Goal: Communication & Community: Answer question/provide support

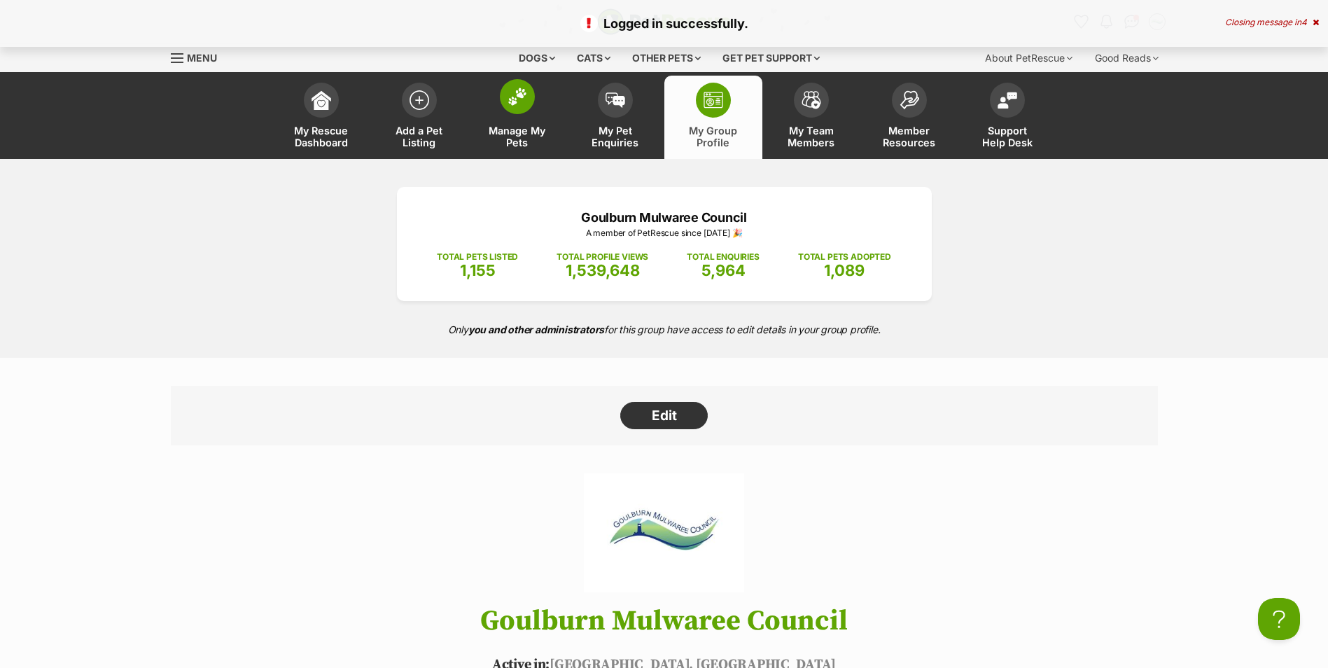
click at [530, 133] on span "Manage My Pets" at bounding box center [517, 137] width 63 height 24
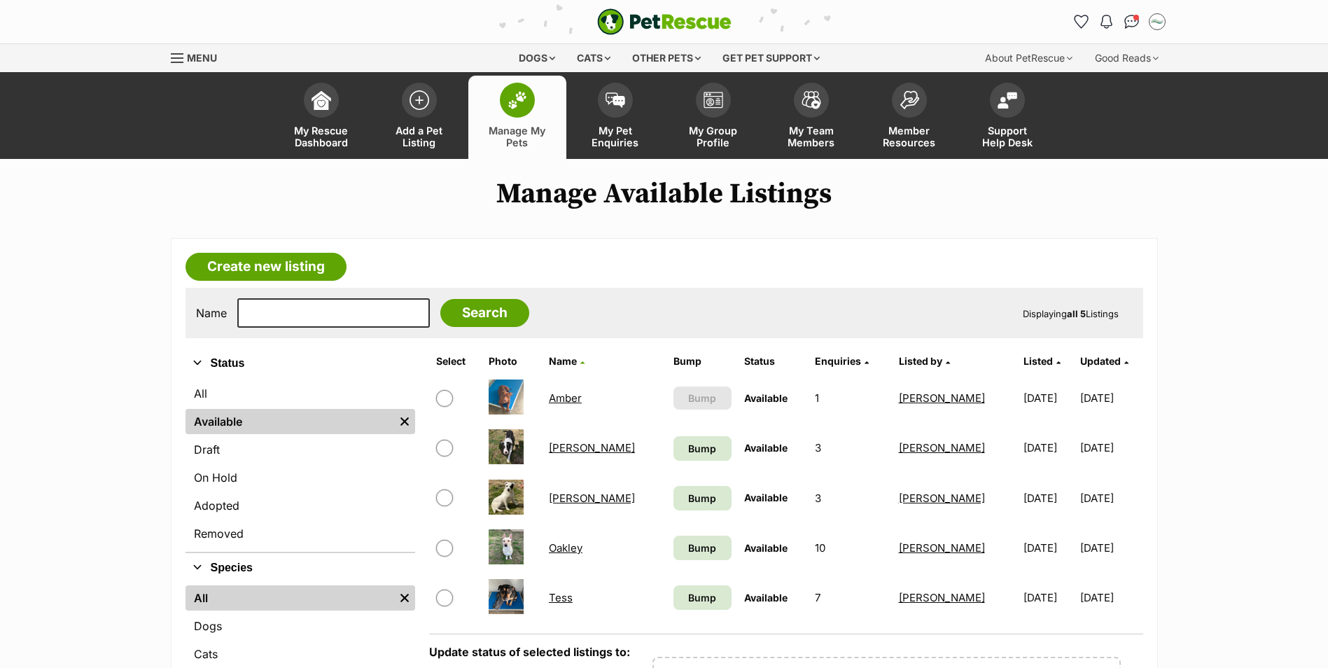
click at [559, 447] on link "[PERSON_NAME]" at bounding box center [592, 447] width 86 height 13
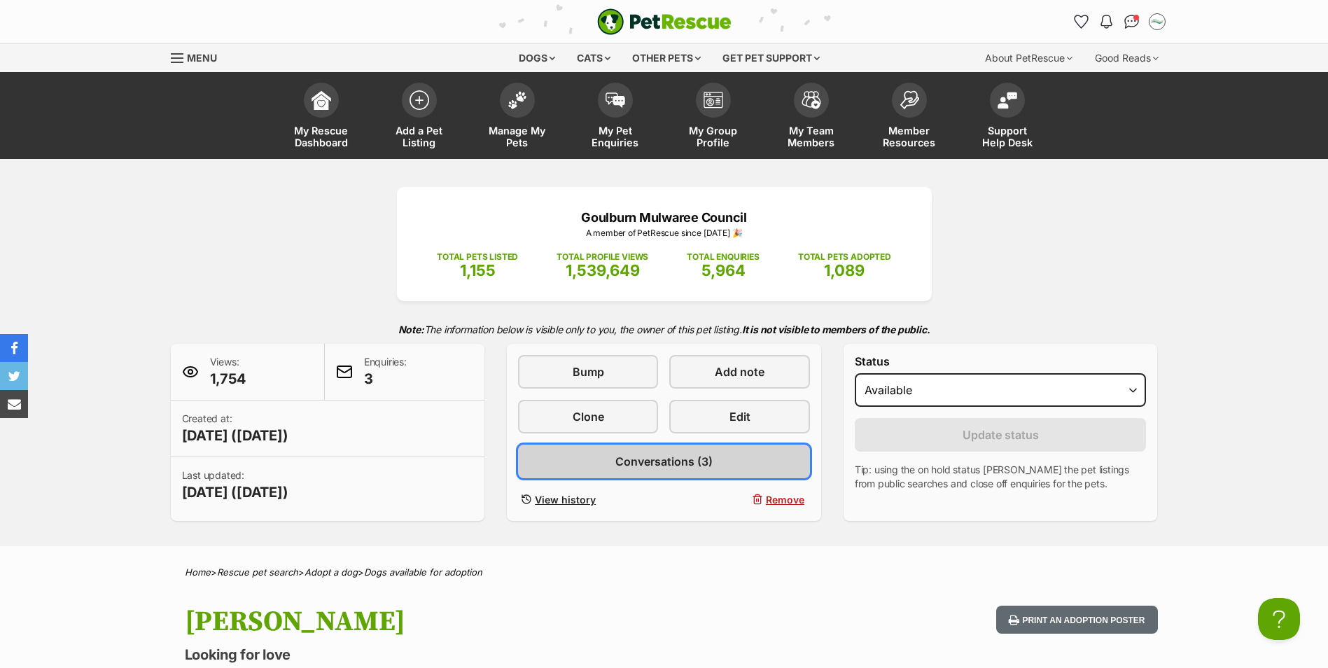
click at [676, 456] on span "Conversations (3)" at bounding box center [663, 461] width 97 height 17
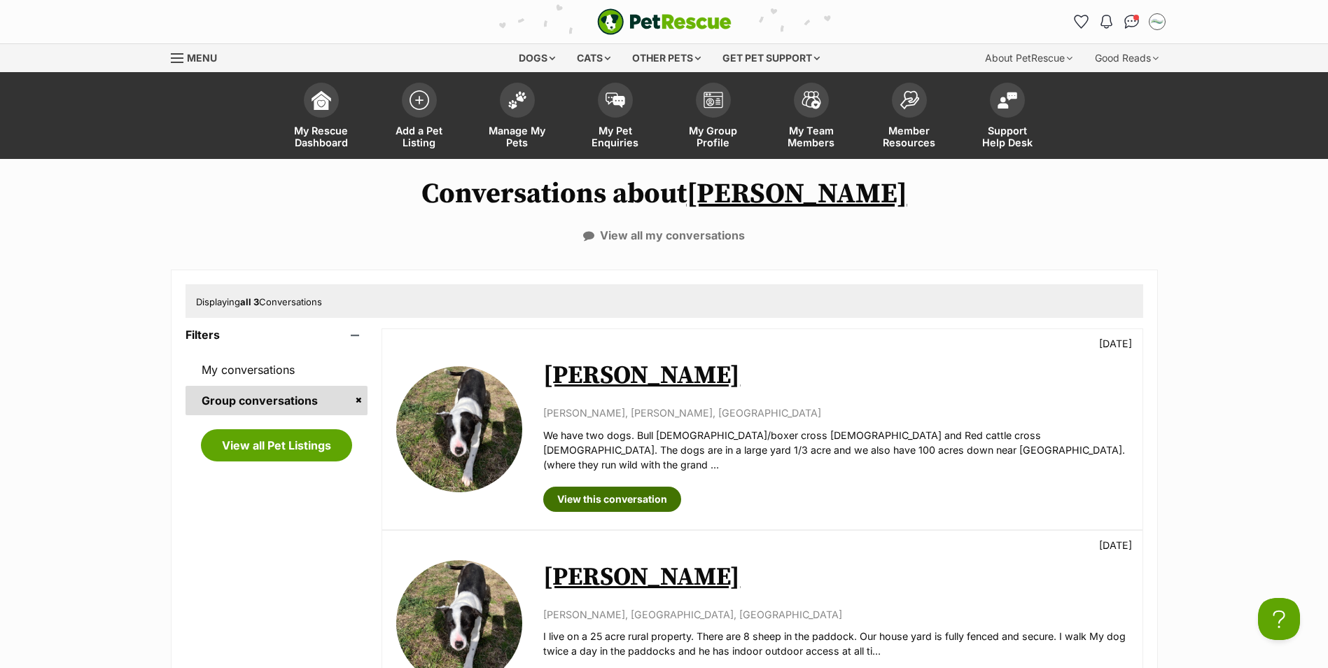
click at [640, 487] on link "View this conversation" at bounding box center [612, 499] width 138 height 25
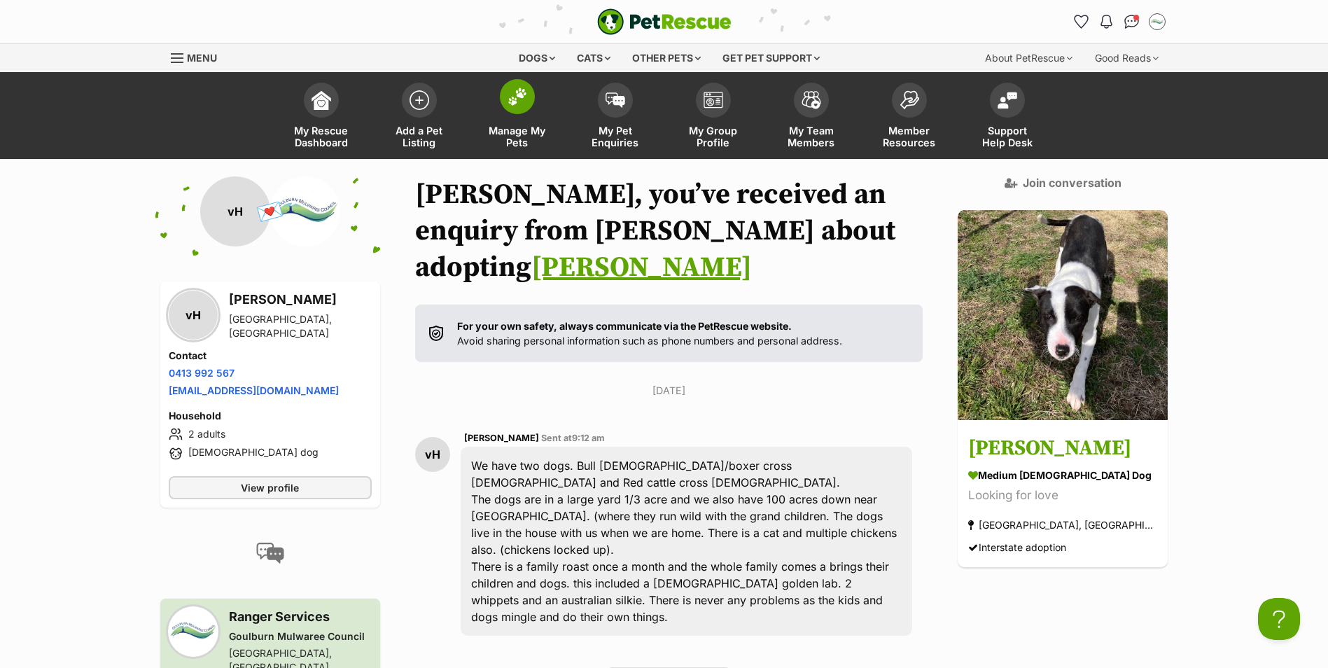
click at [524, 106] on span at bounding box center [517, 96] width 35 height 35
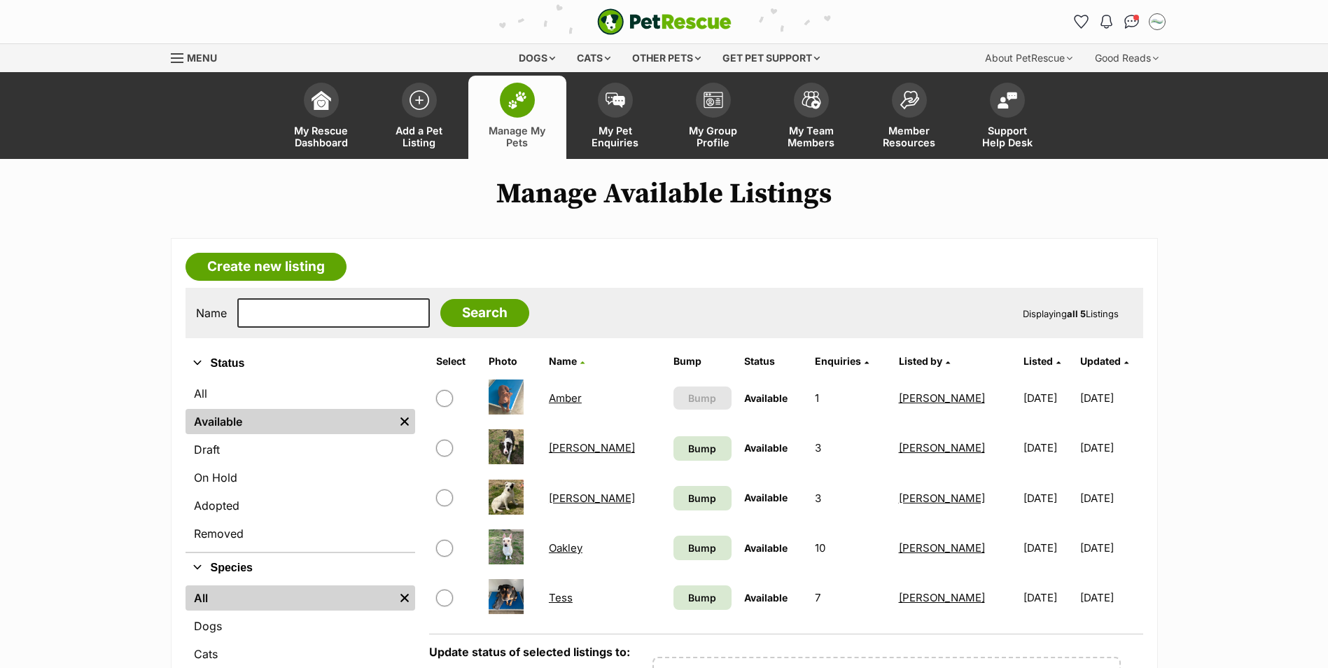
click at [557, 449] on link "[PERSON_NAME]" at bounding box center [592, 447] width 86 height 13
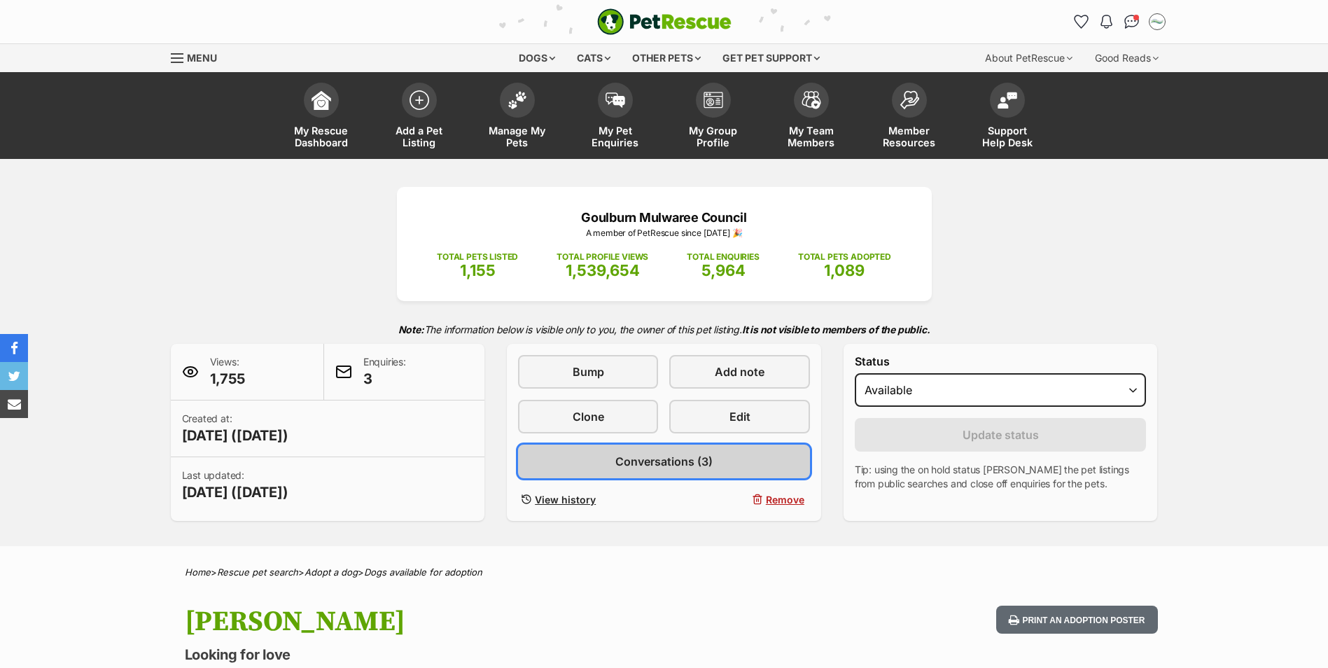
click at [690, 466] on span "Conversations (3)" at bounding box center [663, 461] width 97 height 17
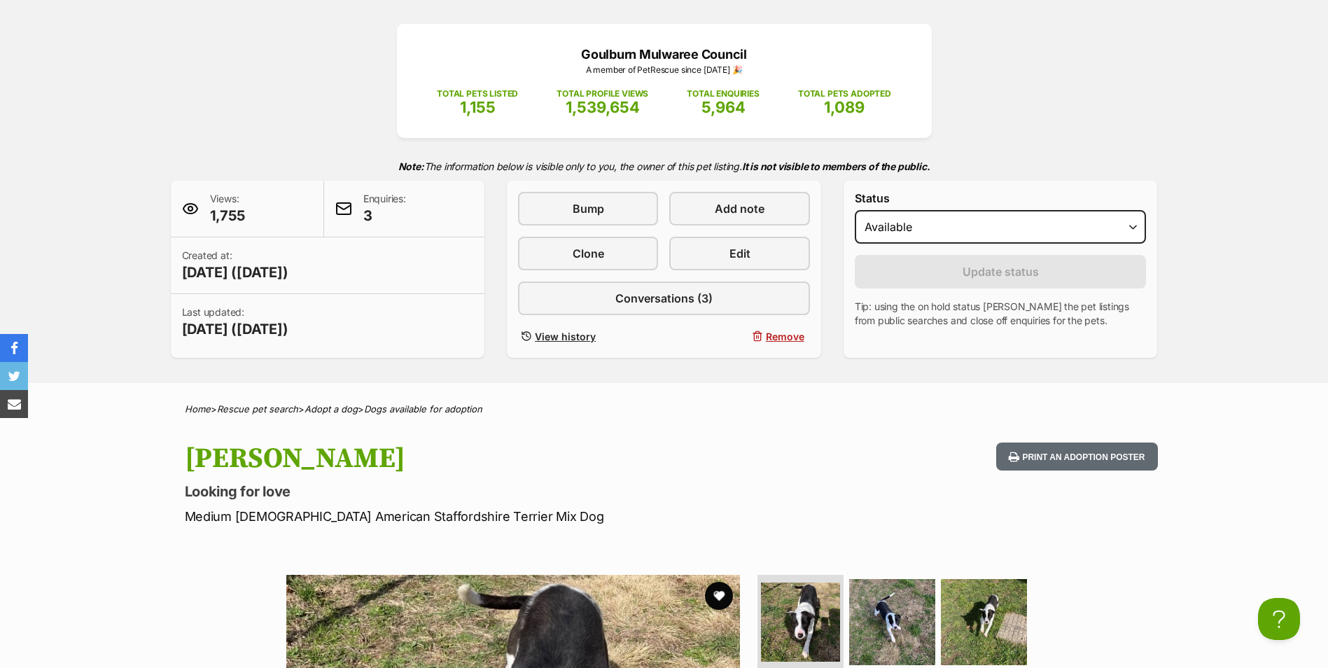
scroll to position [70, 0]
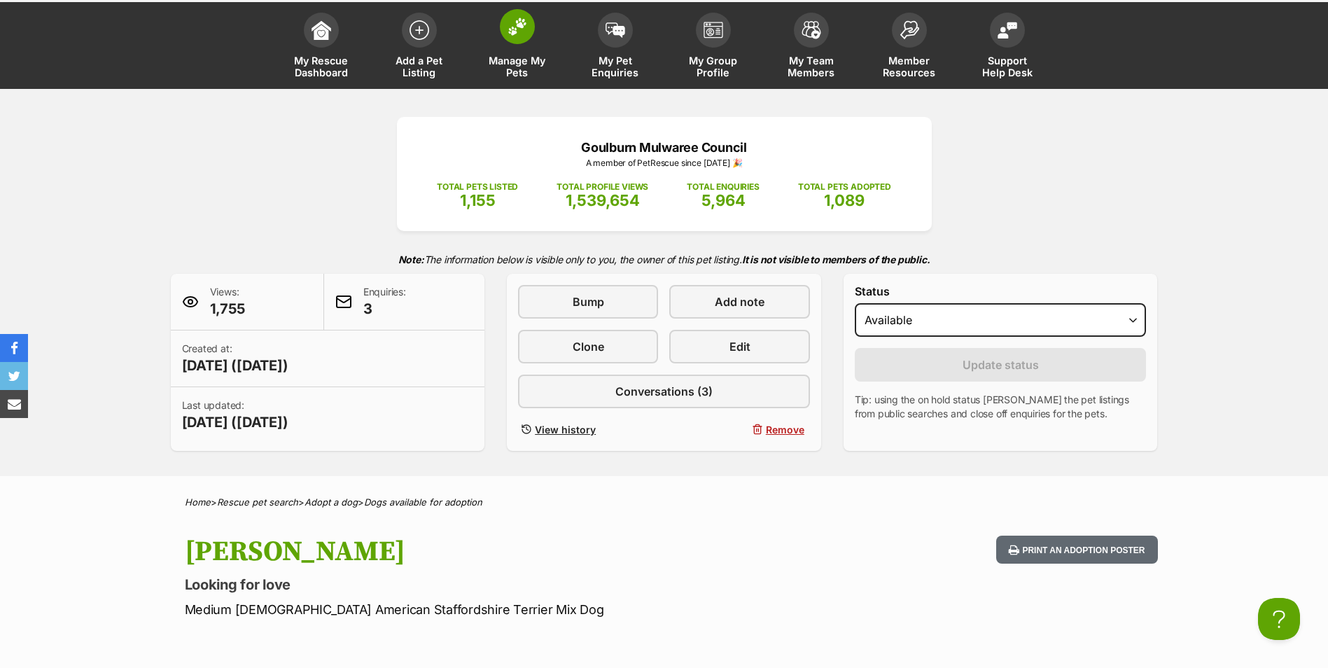
click at [523, 41] on span at bounding box center [517, 26] width 35 height 35
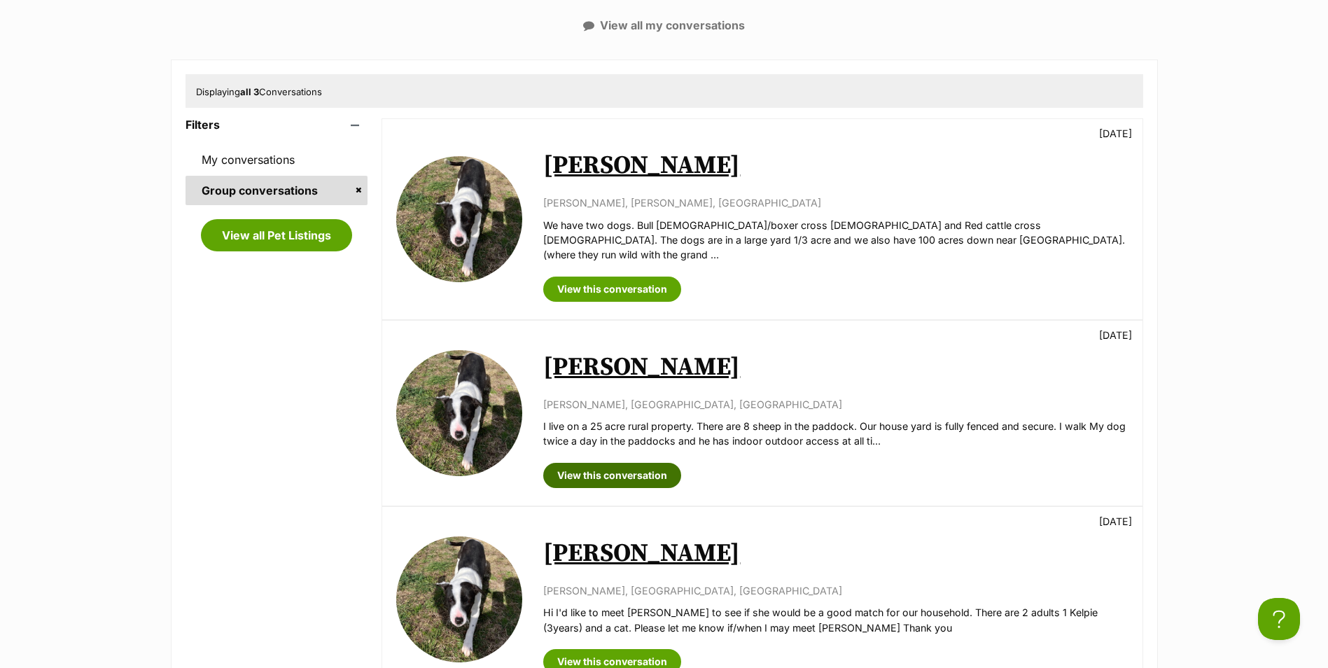
click at [645, 463] on link "View this conversation" at bounding box center [612, 475] width 138 height 25
click at [641, 649] on link "View this conversation" at bounding box center [612, 661] width 138 height 25
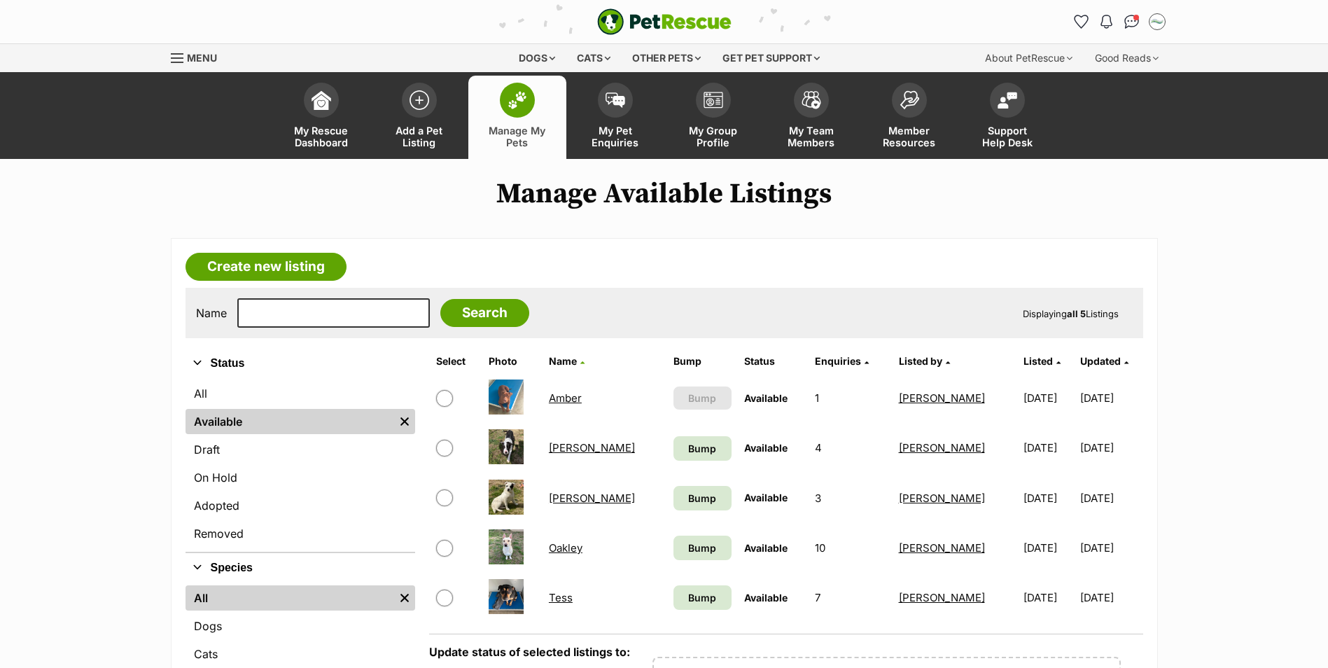
click at [576, 400] on link "Amber" at bounding box center [565, 397] width 33 height 13
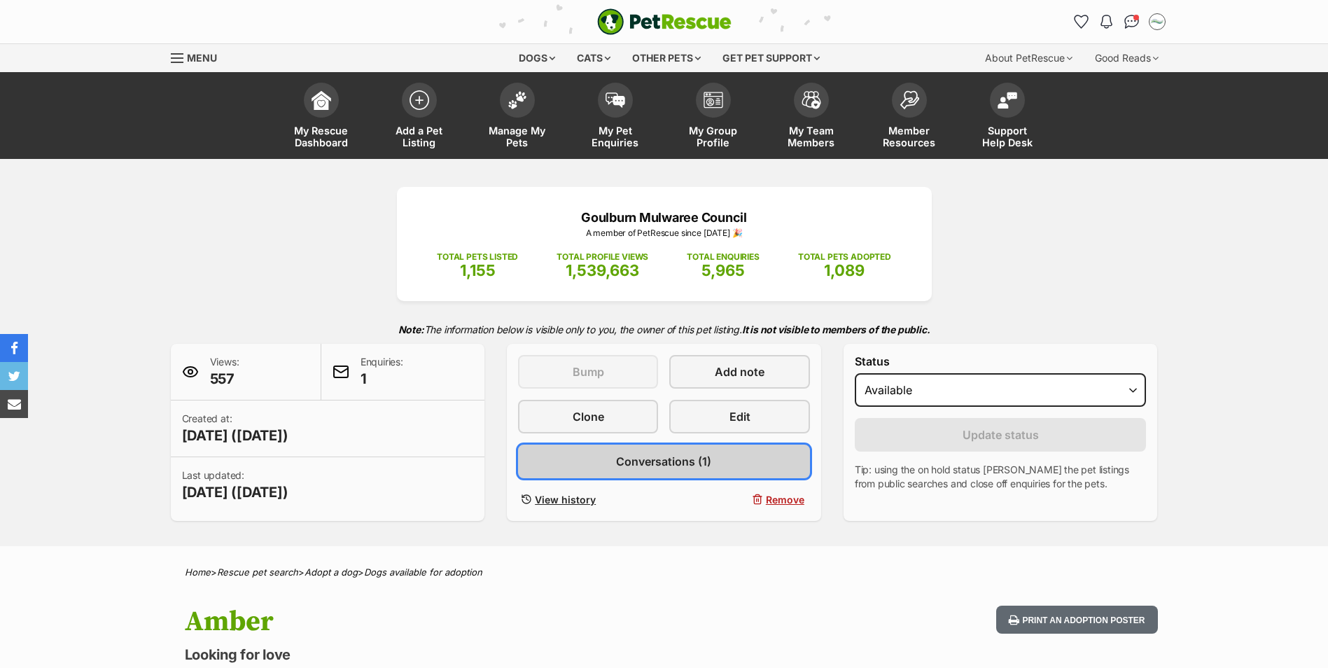
click at [680, 459] on span "Conversations (1)" at bounding box center [663, 461] width 95 height 17
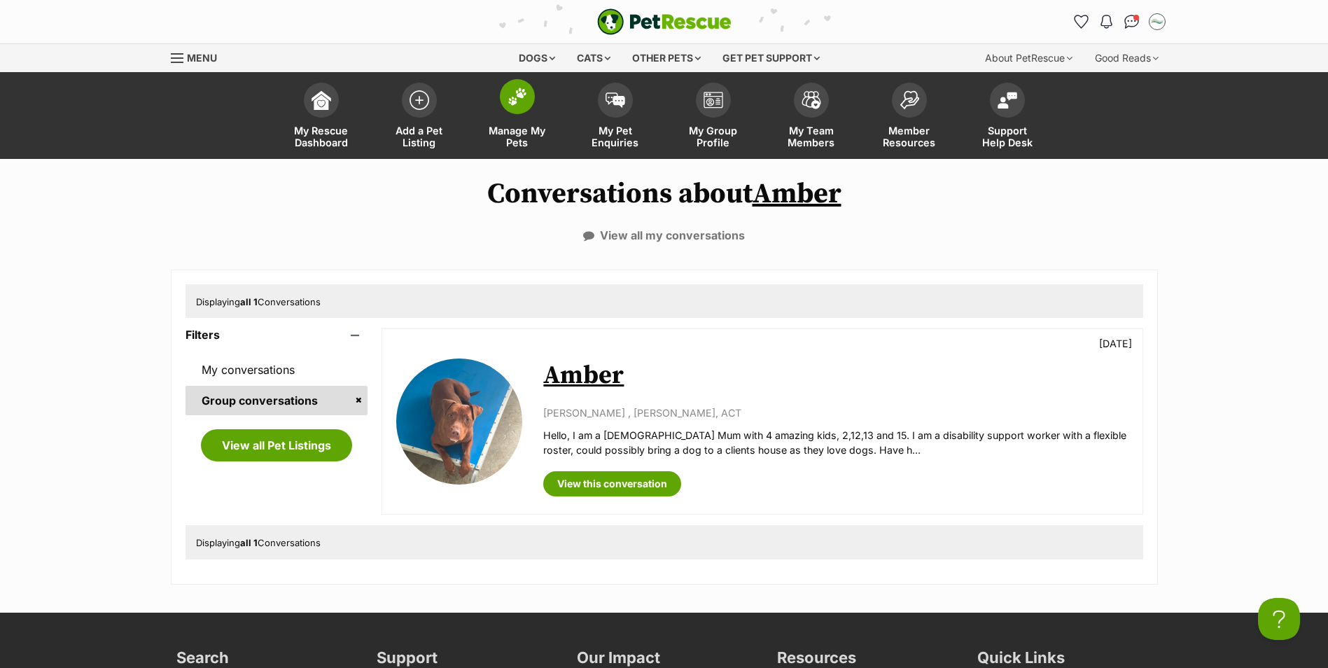
click at [514, 102] on img at bounding box center [518, 97] width 20 height 18
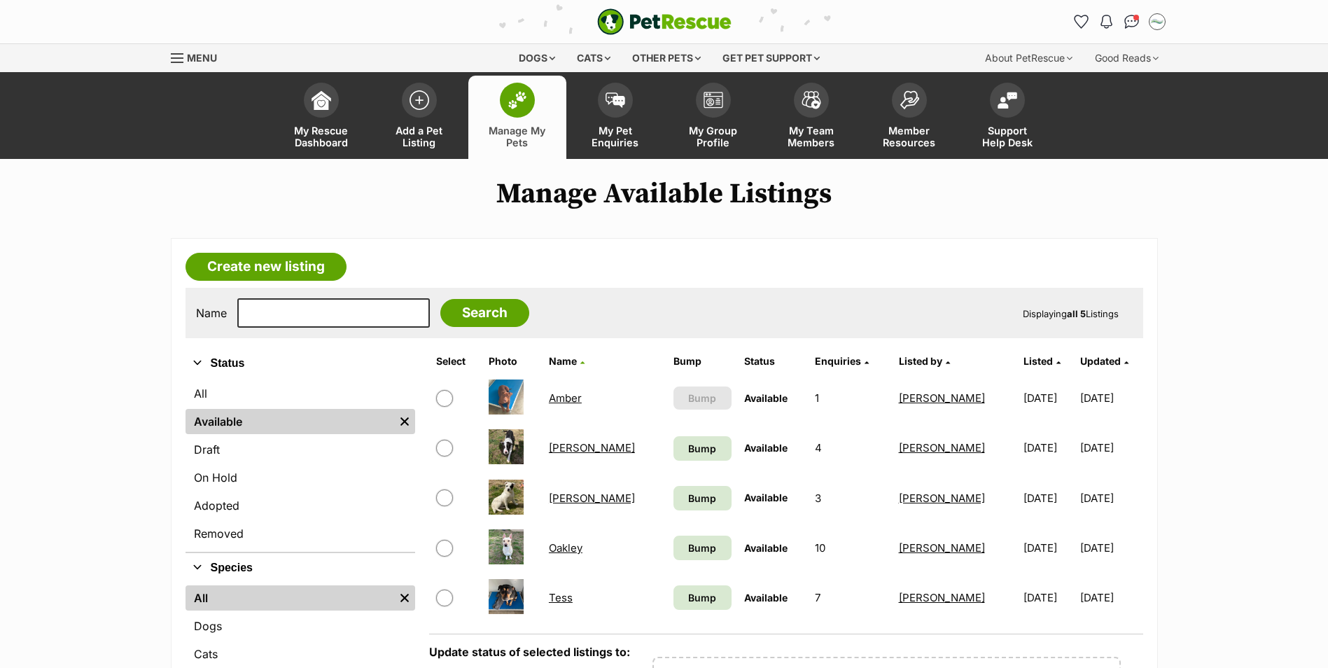
click at [583, 498] on link "[PERSON_NAME]" at bounding box center [592, 497] width 86 height 13
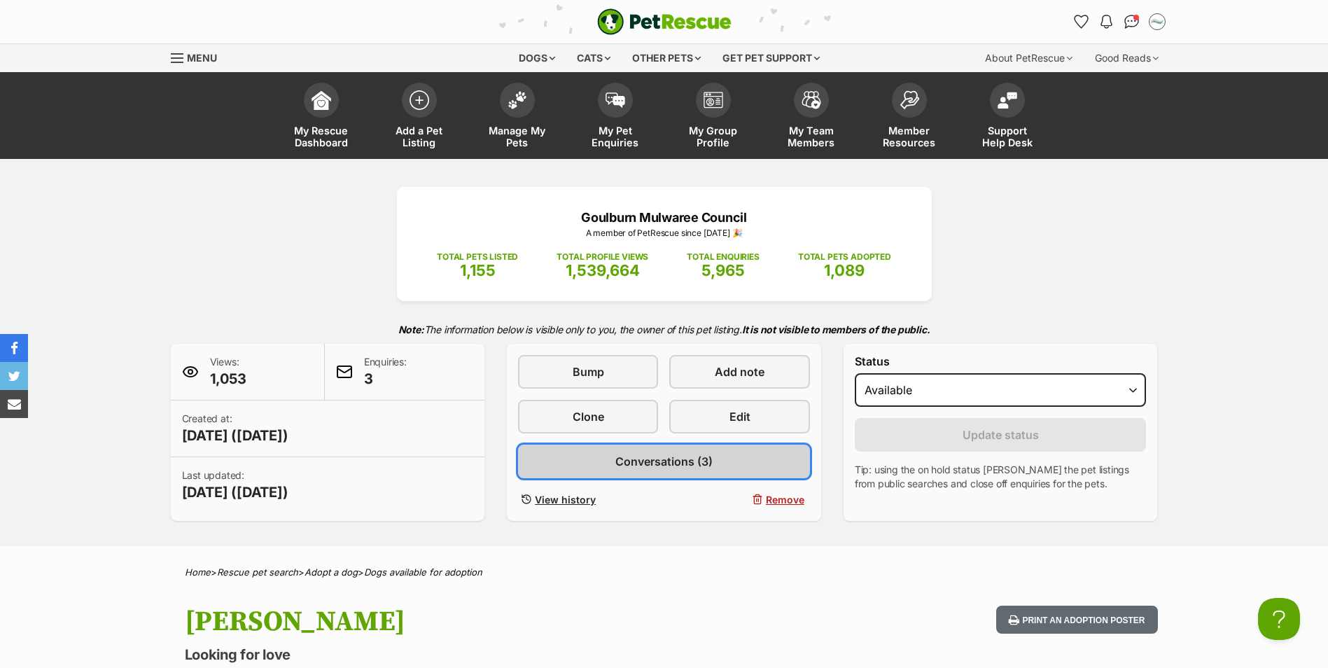
click at [667, 464] on span "Conversations (3)" at bounding box center [663, 461] width 97 height 17
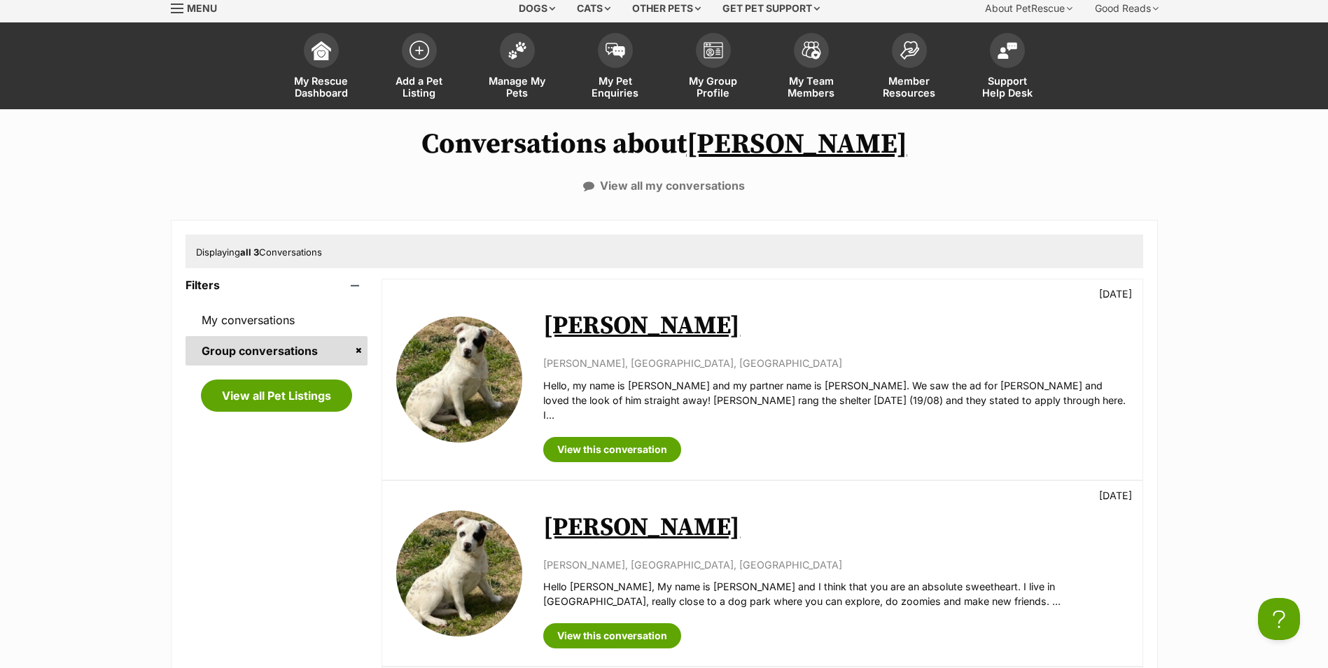
scroll to position [70, 0]
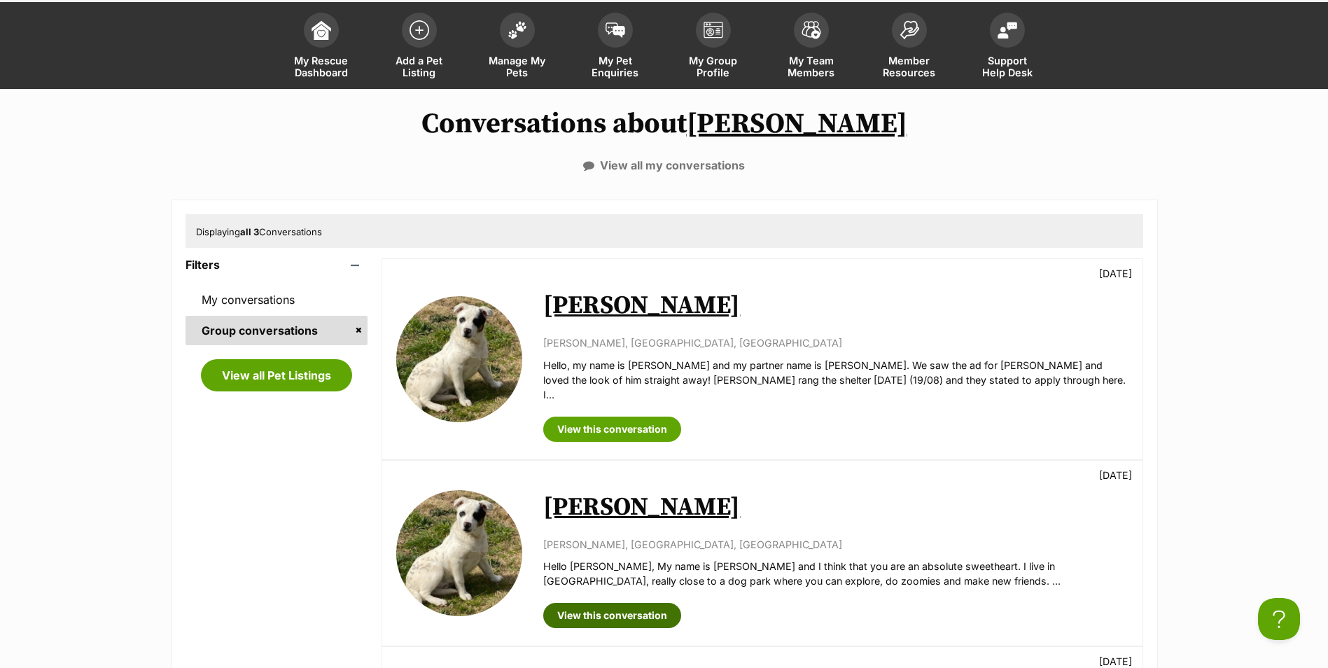
click at [633, 603] on link "View this conversation" at bounding box center [612, 615] width 138 height 25
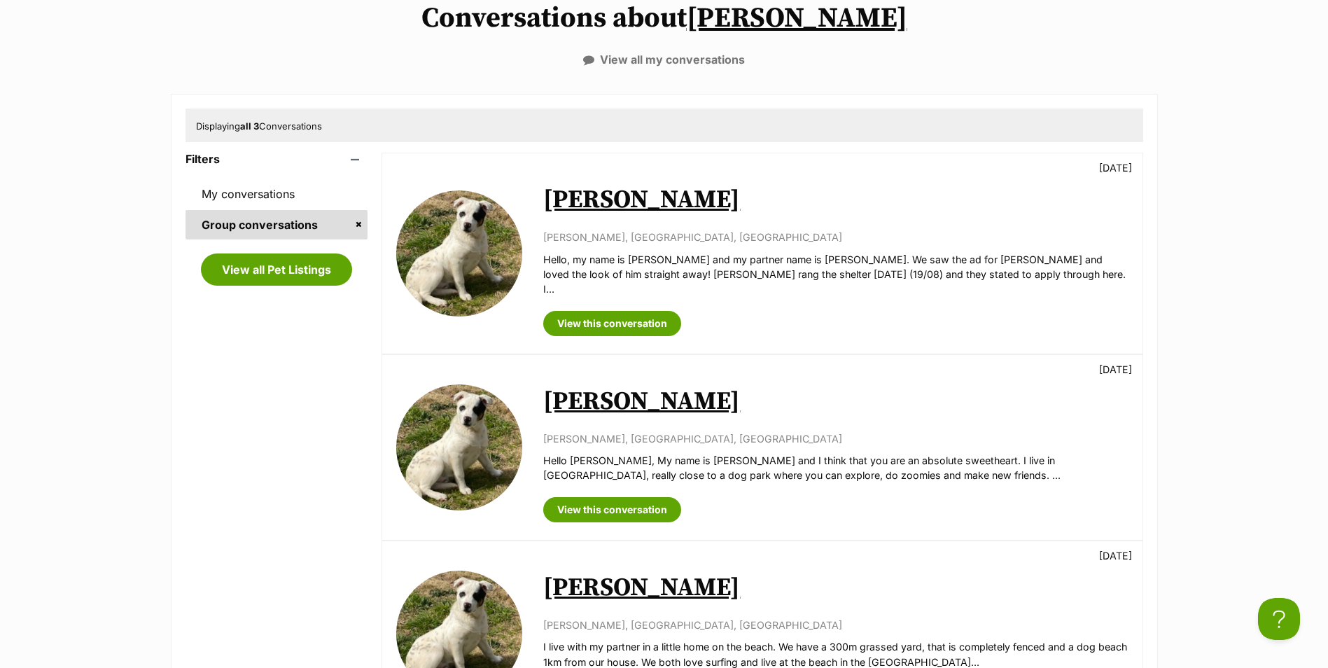
scroll to position [210, 0]
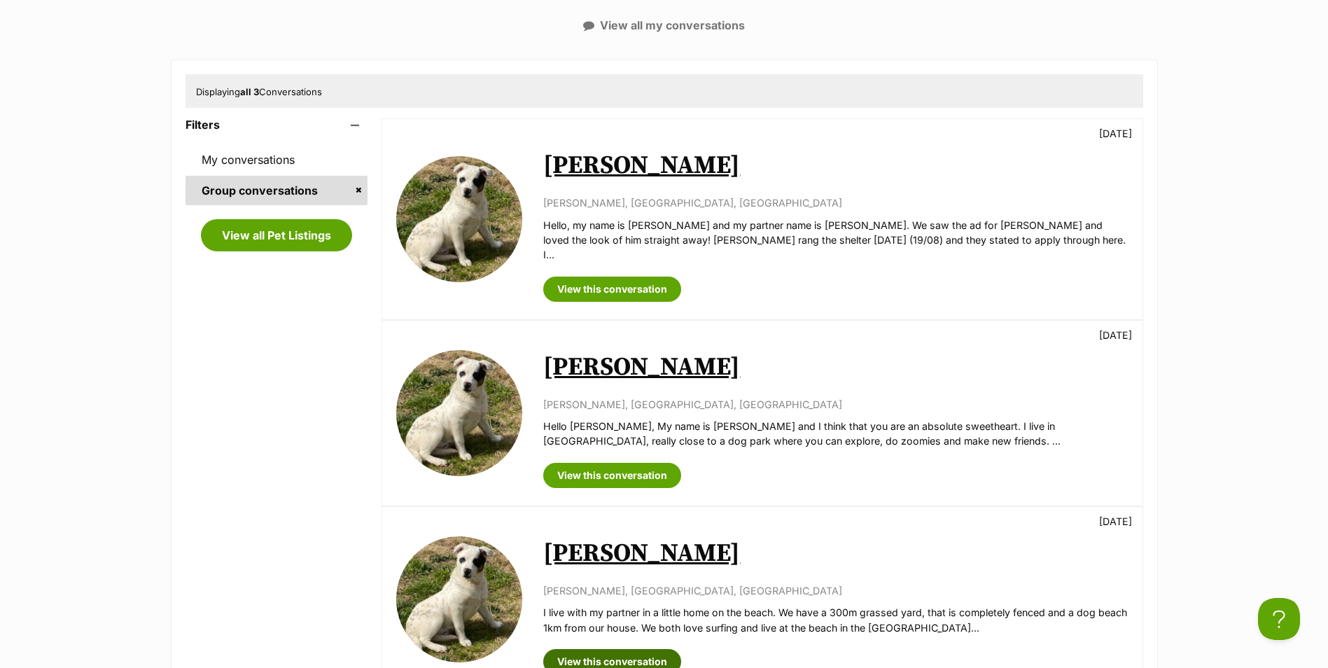
click at [618, 649] on link "View this conversation" at bounding box center [612, 661] width 138 height 25
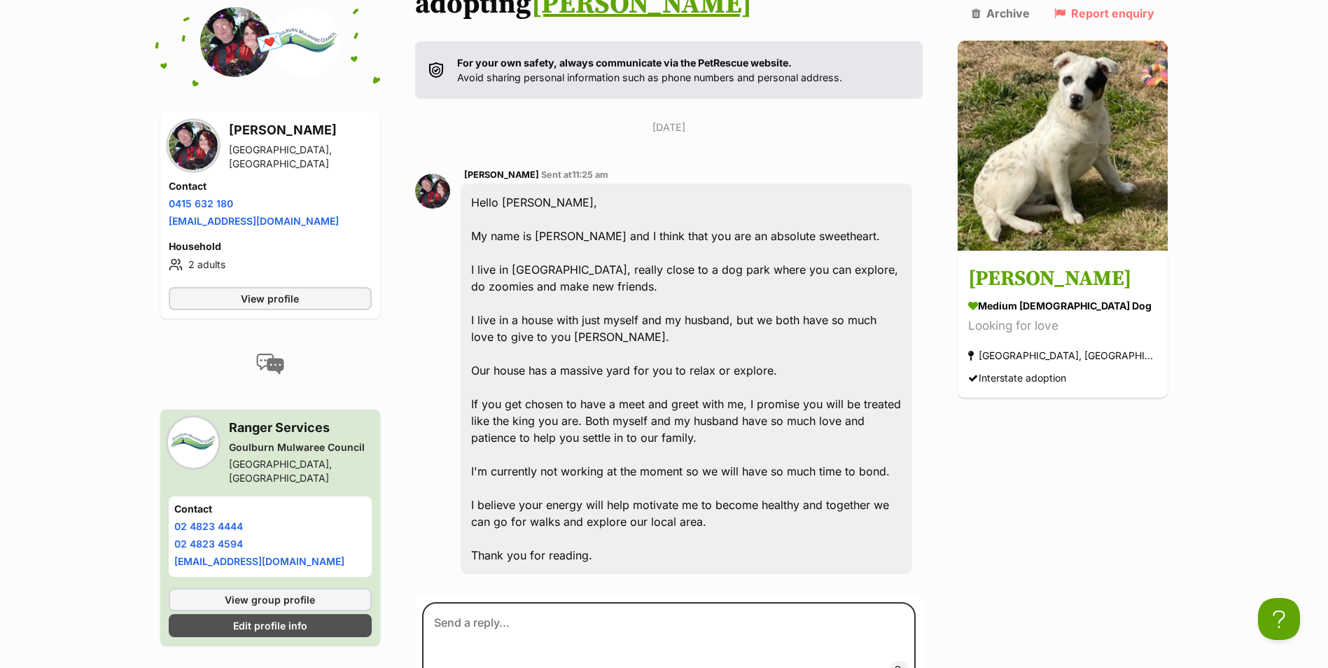
click at [449, 174] on img at bounding box center [432, 191] width 35 height 35
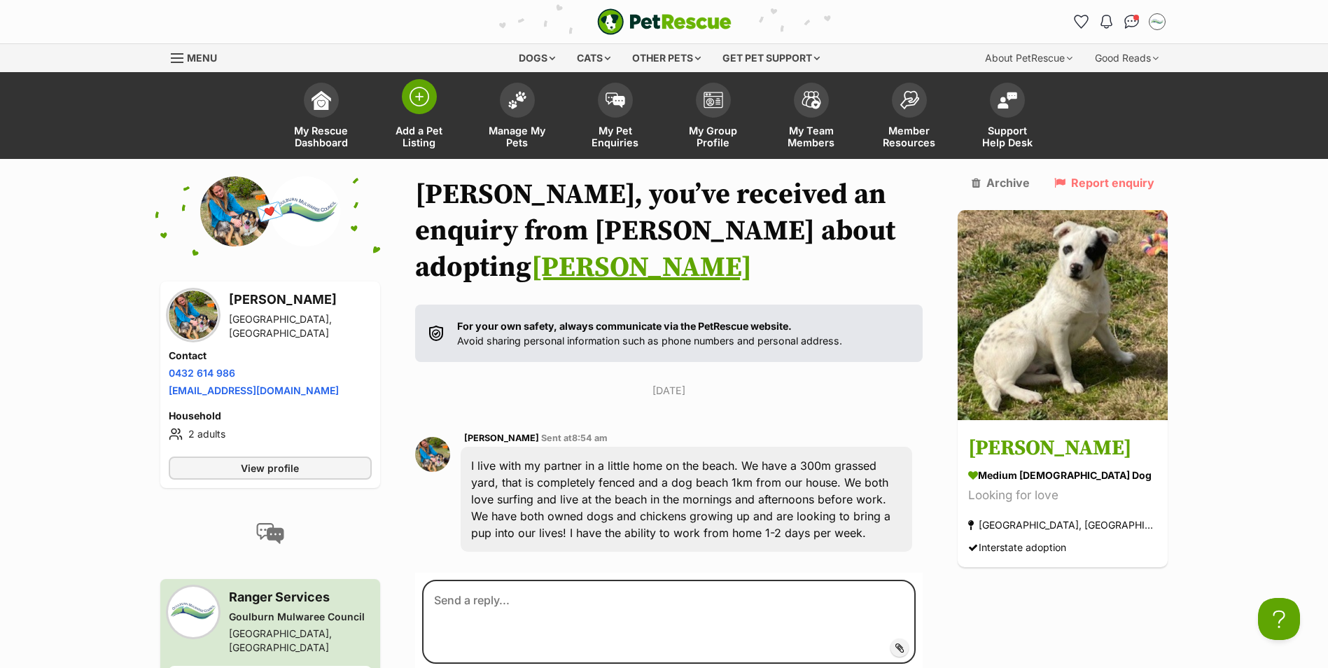
click at [415, 116] on link "Add a Pet Listing" at bounding box center [419, 117] width 98 height 83
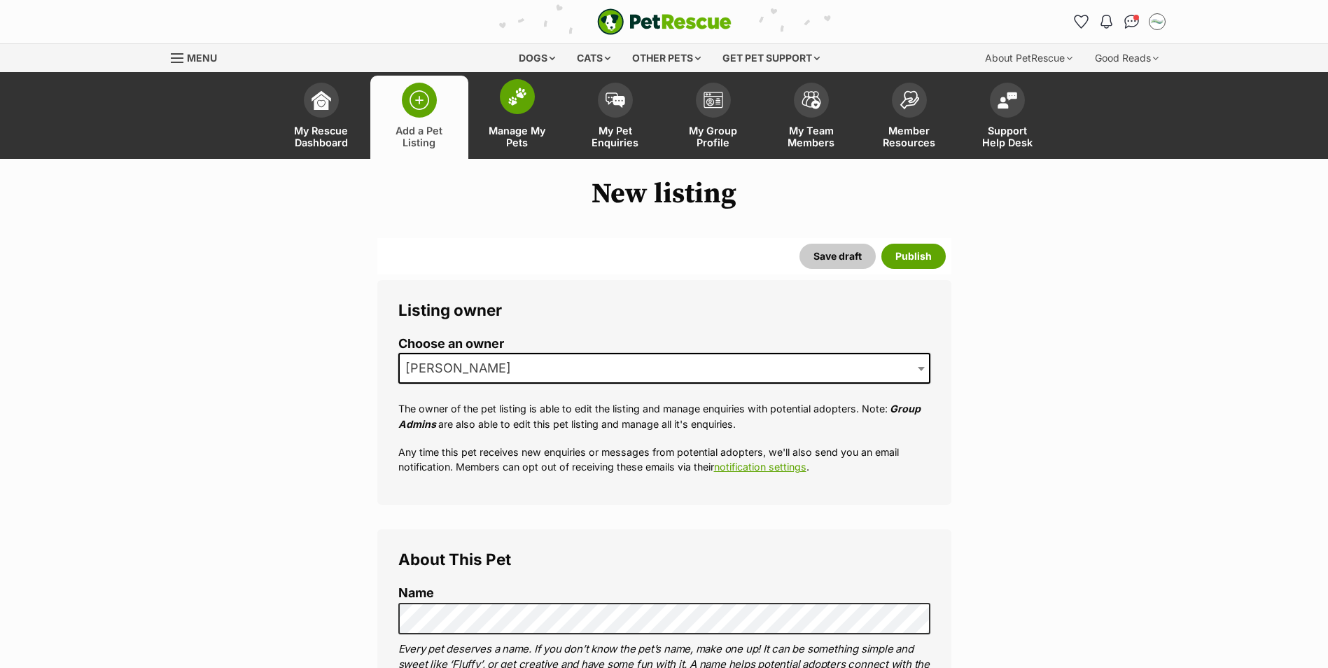
click at [532, 112] on link "Manage My Pets" at bounding box center [517, 117] width 98 height 83
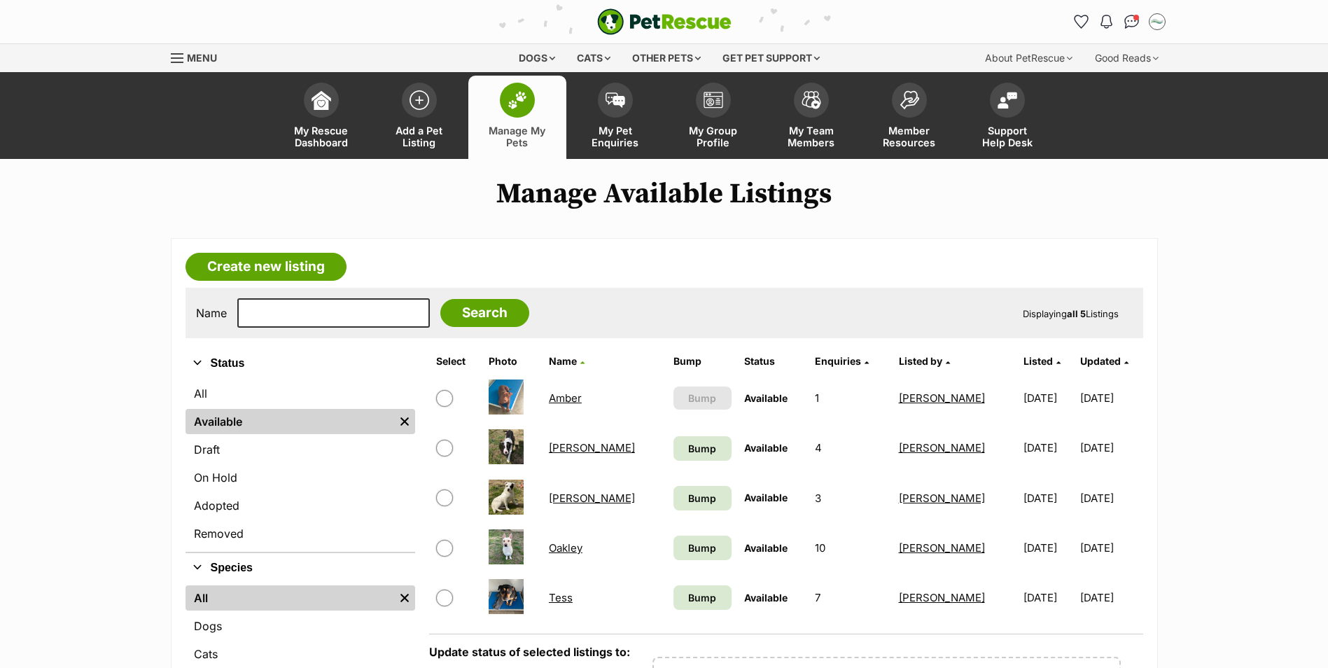
click at [579, 548] on link "Oakley" at bounding box center [566, 547] width 34 height 13
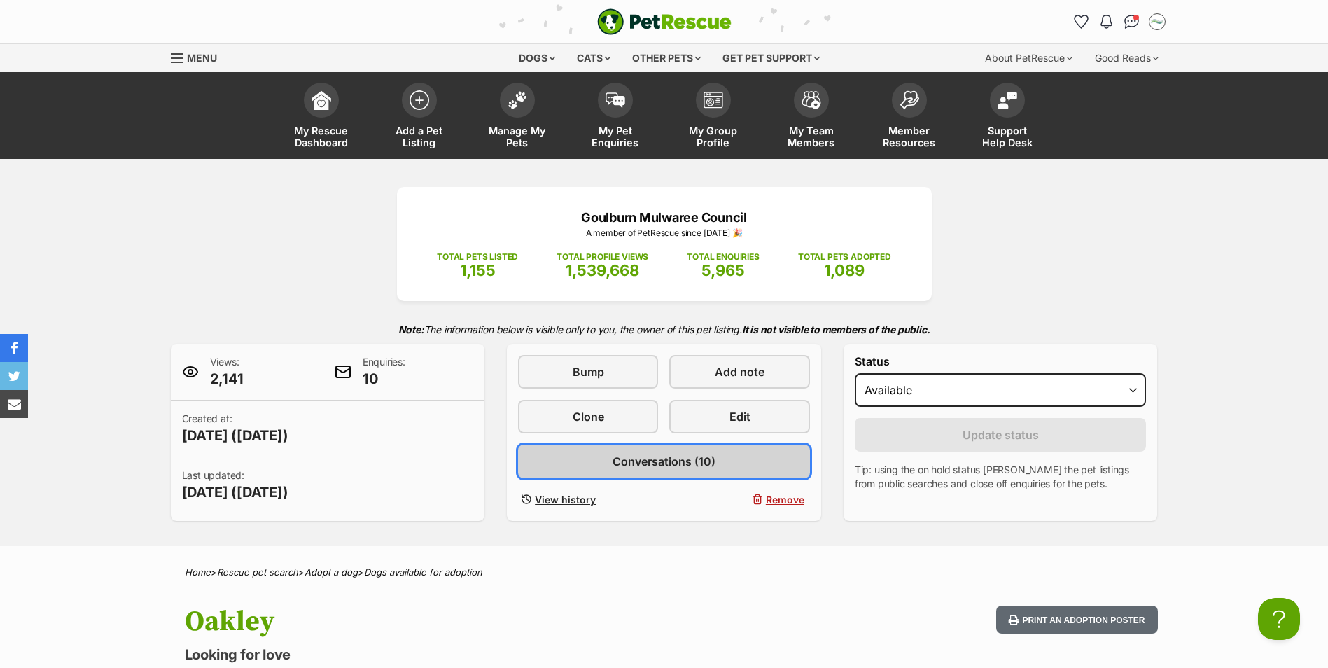
click at [685, 460] on span "Conversations (10)" at bounding box center [664, 461] width 103 height 17
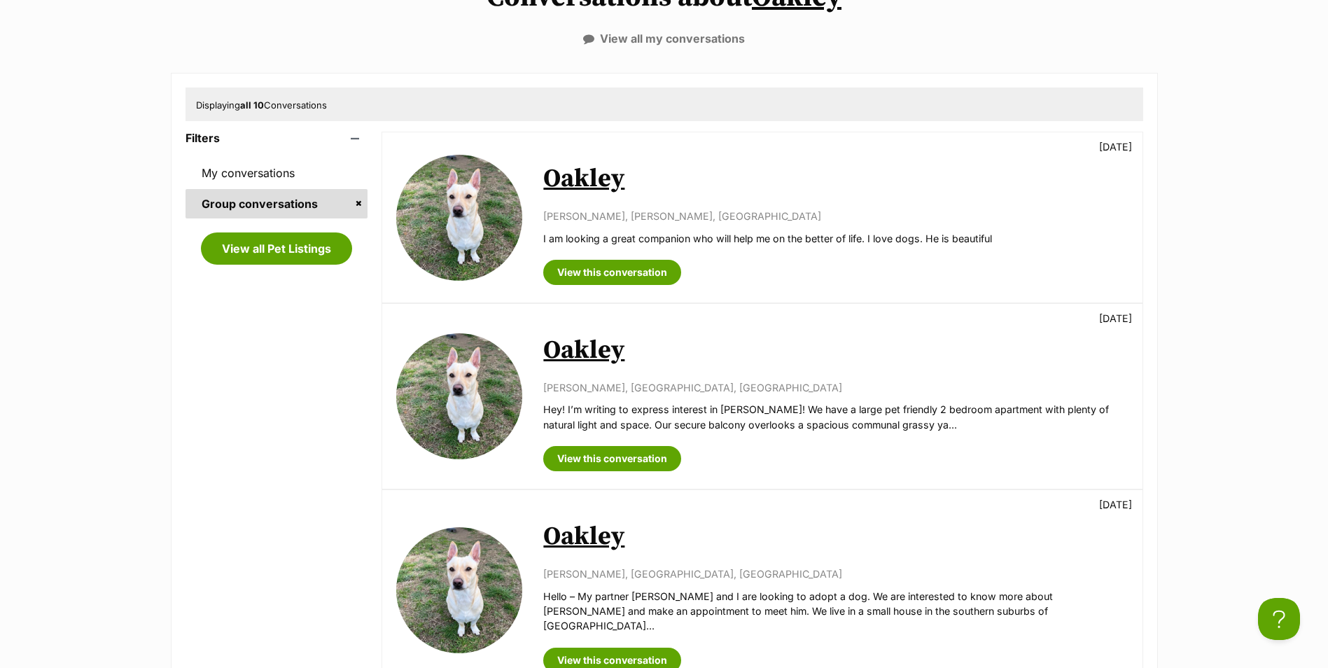
scroll to position [210, 0]
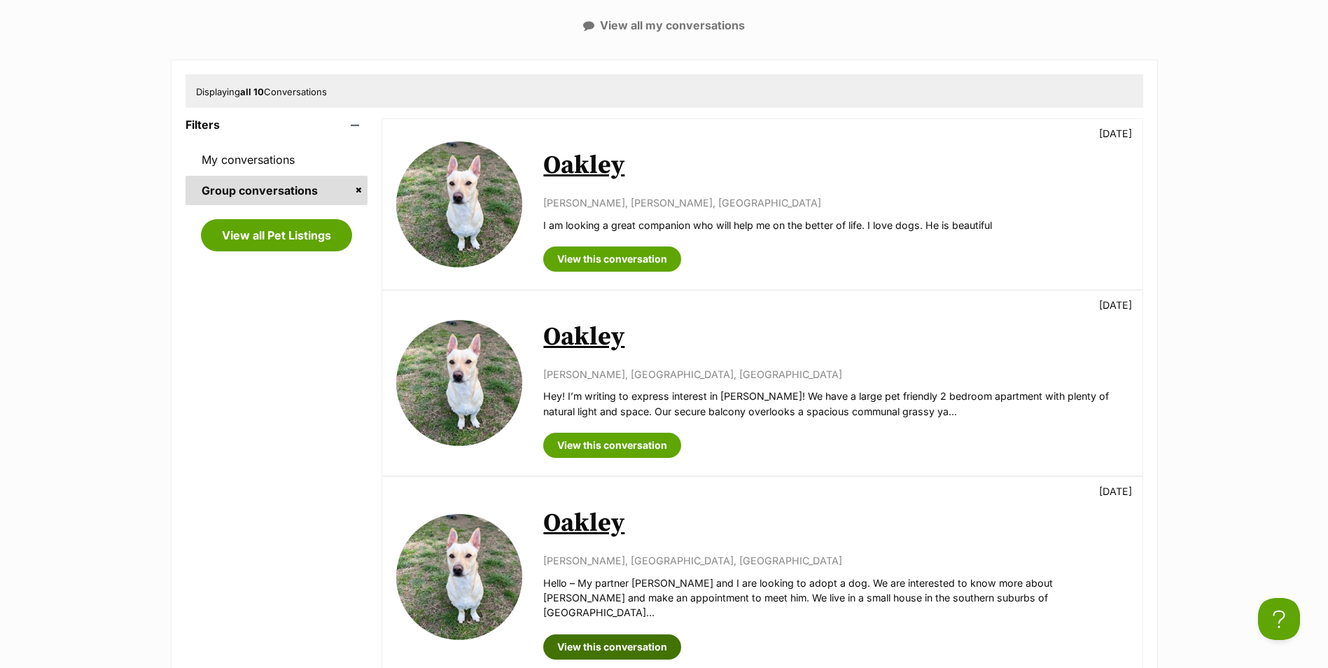
click at [627, 634] on link "View this conversation" at bounding box center [612, 646] width 138 height 25
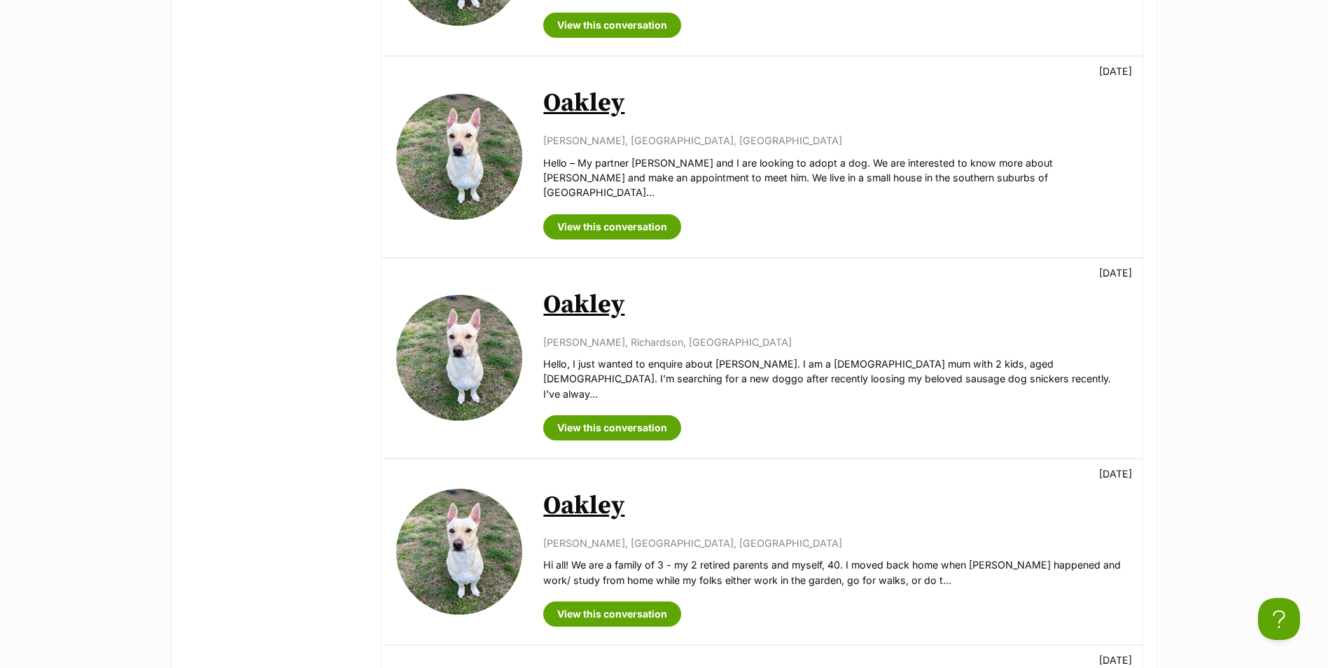
scroll to position [700, 0]
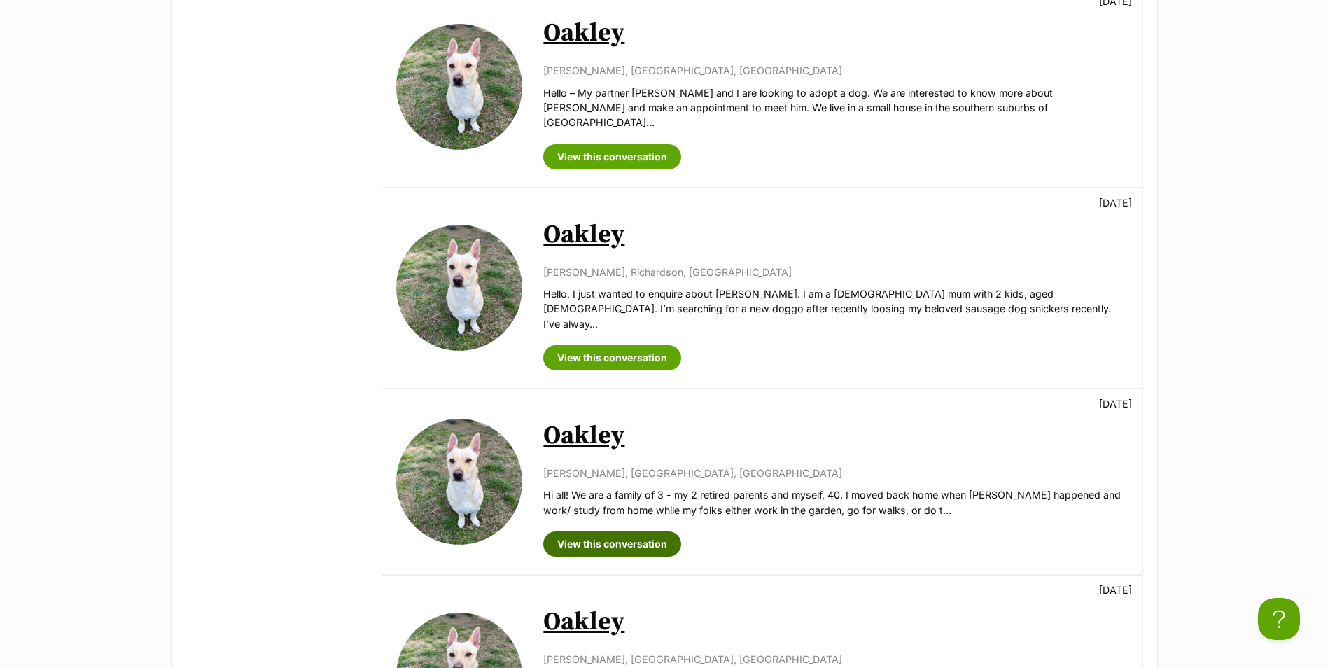
click at [616, 531] on link "View this conversation" at bounding box center [612, 543] width 138 height 25
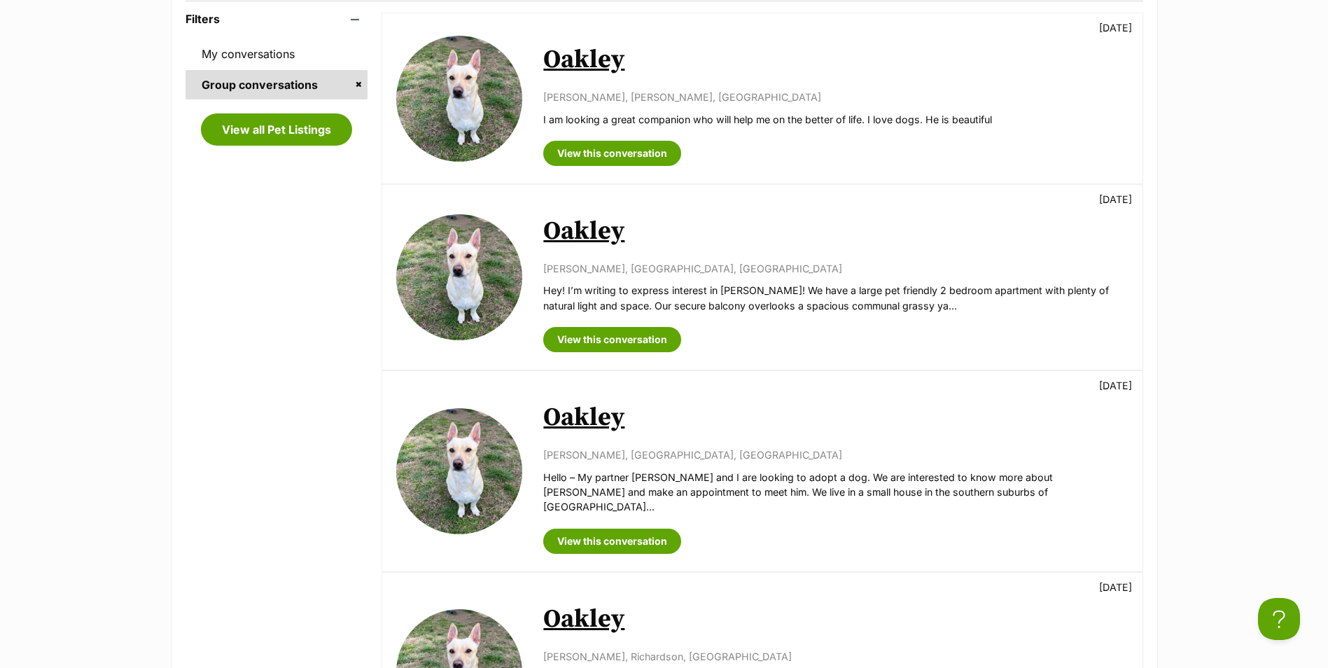
scroll to position [350, 0]
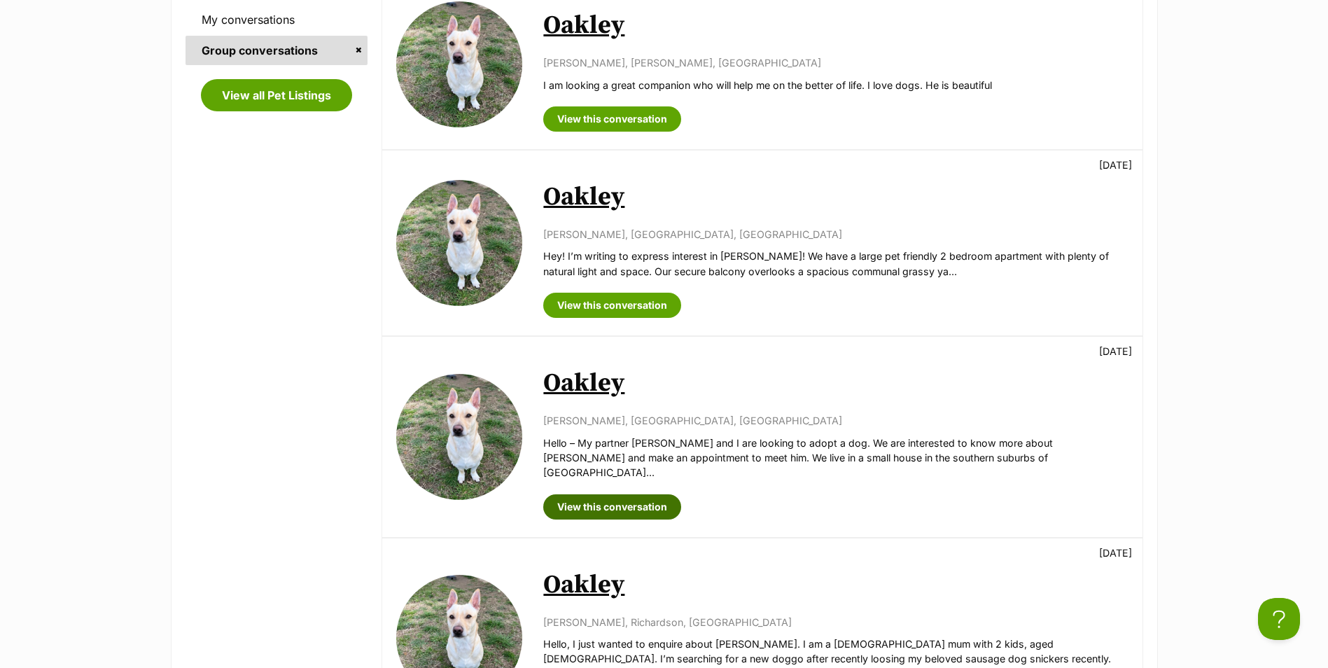
click at [612, 494] on link "View this conversation" at bounding box center [612, 506] width 138 height 25
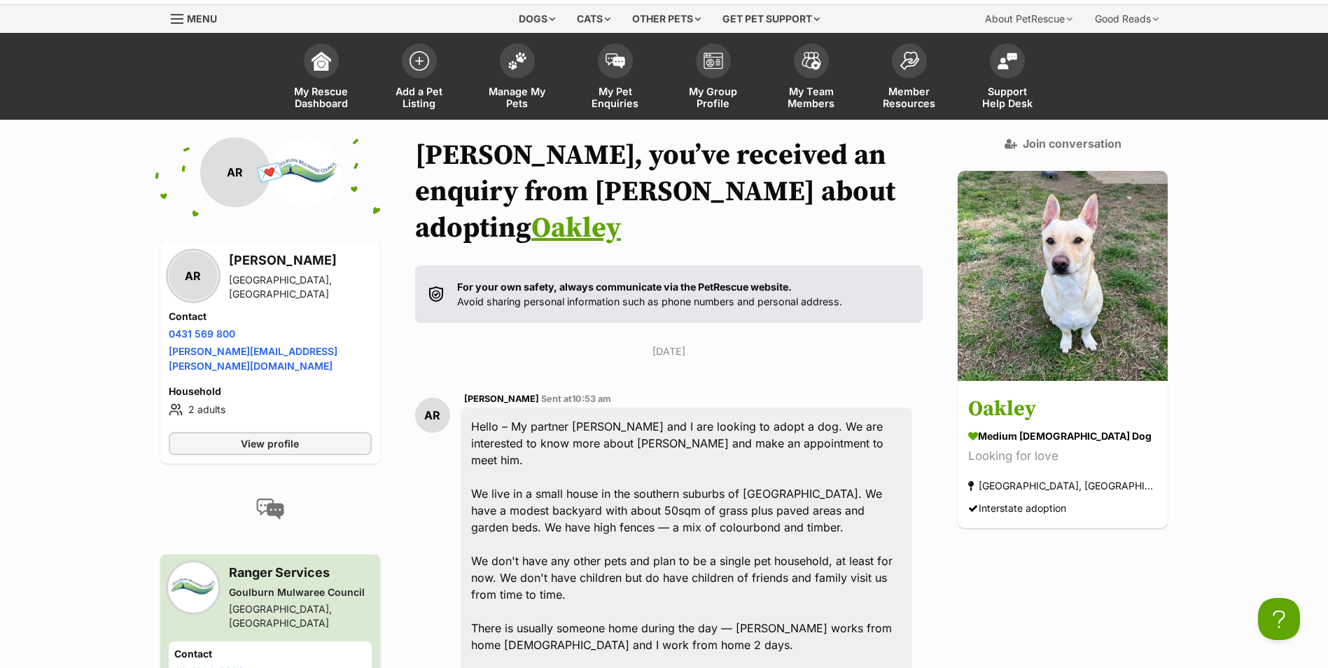
scroll to position [17, 0]
